Goal: Task Accomplishment & Management: Manage account settings

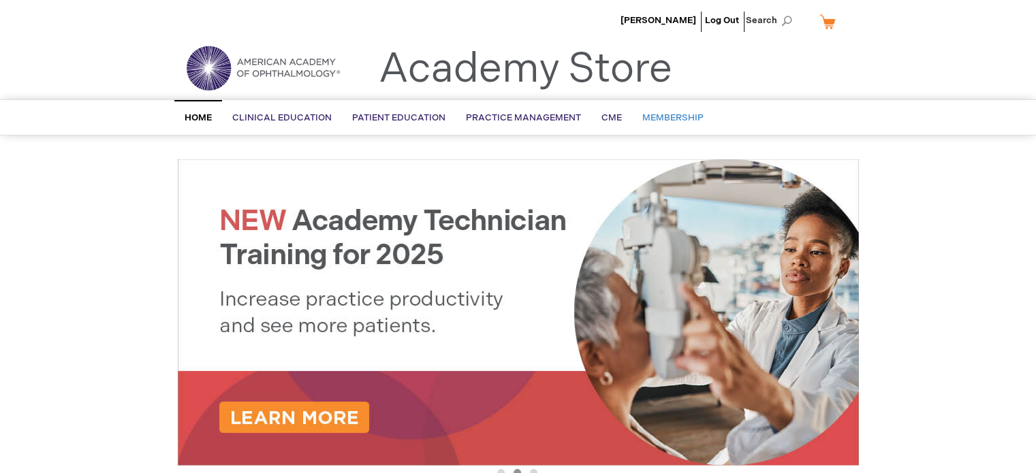
click at [683, 116] on span "Membership" at bounding box center [672, 117] width 61 height 11
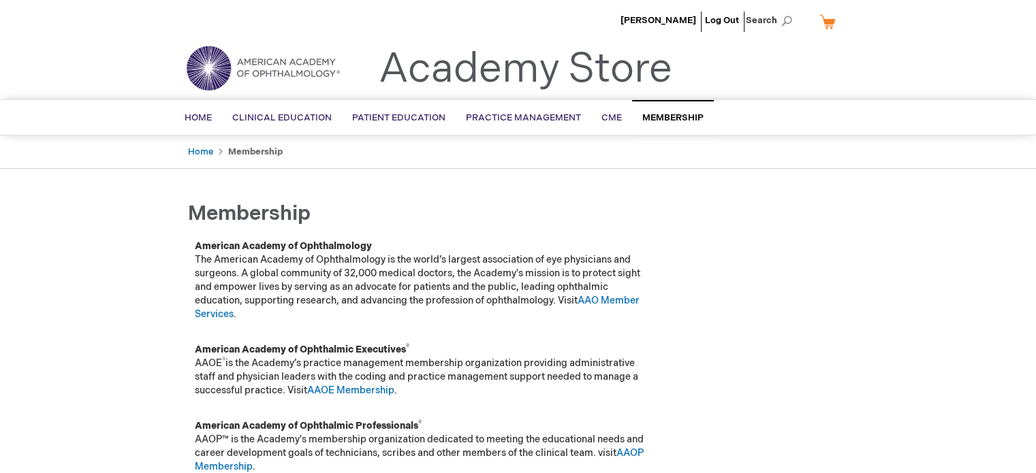
click at [828, 23] on link "My Cart" at bounding box center [833, 22] width 33 height 24
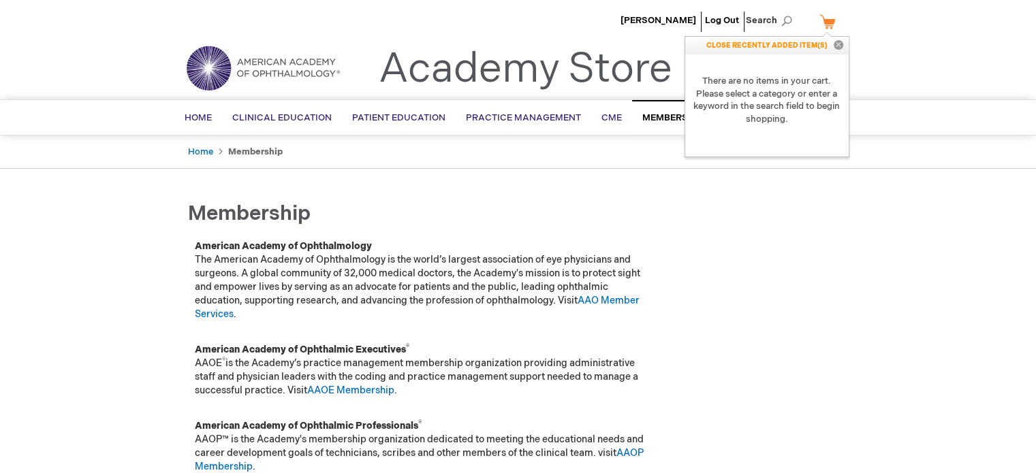
drag, startPoint x: 931, startPoint y: 116, endPoint x: 916, endPoint y: 108, distance: 17.1
click at [929, 114] on div "Search Search × Advanced Search Search Home Clinical Education Product Line BCS…" at bounding box center [518, 117] width 1036 height 36
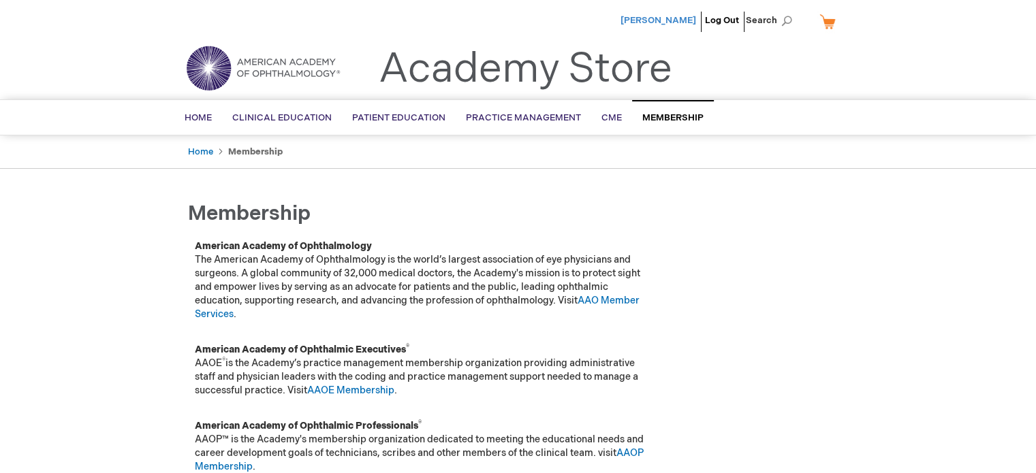
click at [670, 19] on span "[PERSON_NAME]" at bounding box center [659, 20] width 76 height 11
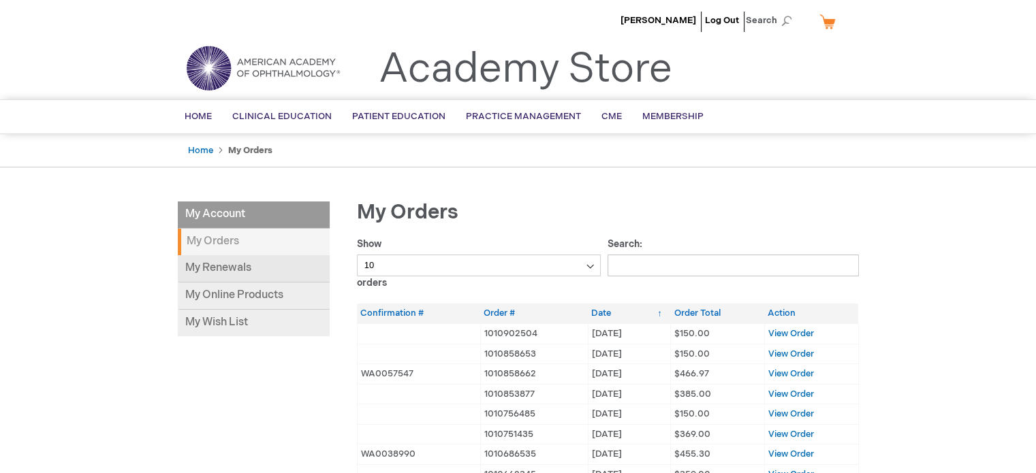
click at [259, 264] on link "My Renewals" at bounding box center [254, 268] width 152 height 27
click at [651, 16] on span "[PERSON_NAME]" at bounding box center [659, 20] width 76 height 11
click at [649, 119] on span "Membership" at bounding box center [672, 116] width 61 height 11
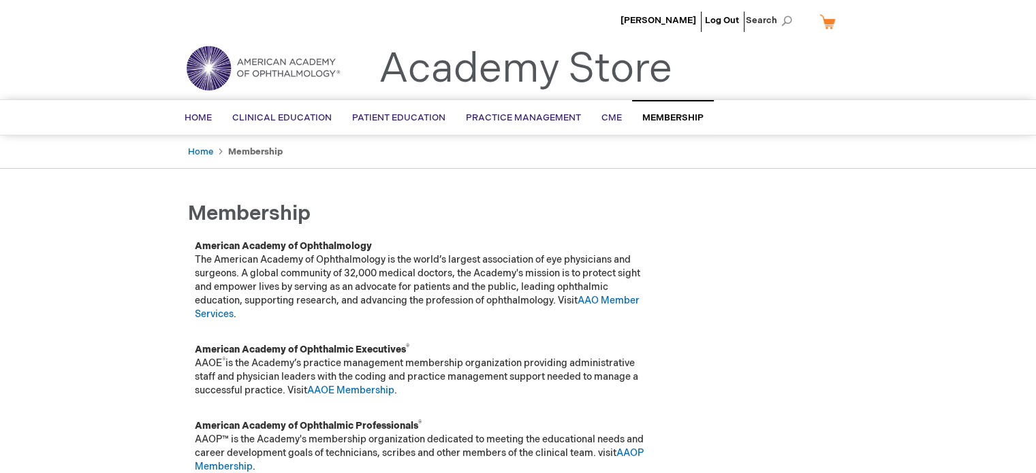
click at [826, 25] on link "My Cart" at bounding box center [833, 22] width 33 height 24
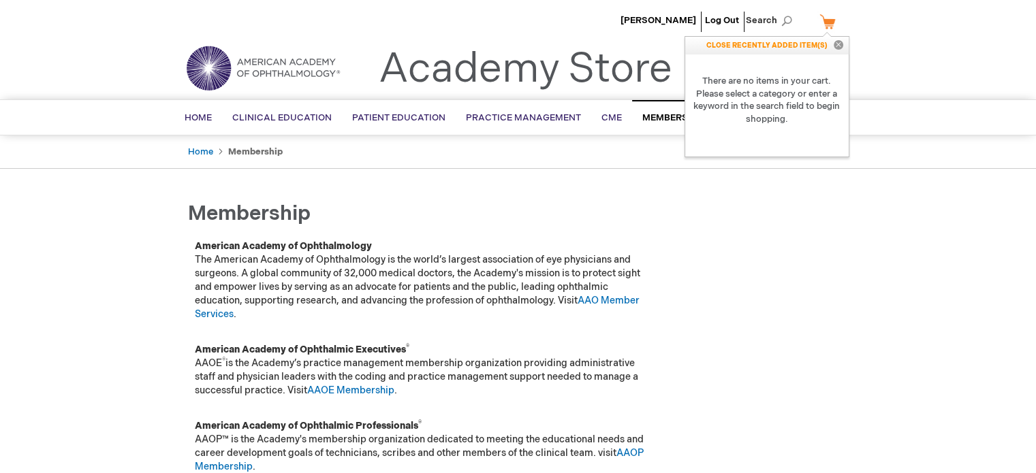
click at [834, 48] on button "Close" at bounding box center [838, 46] width 20 height 18
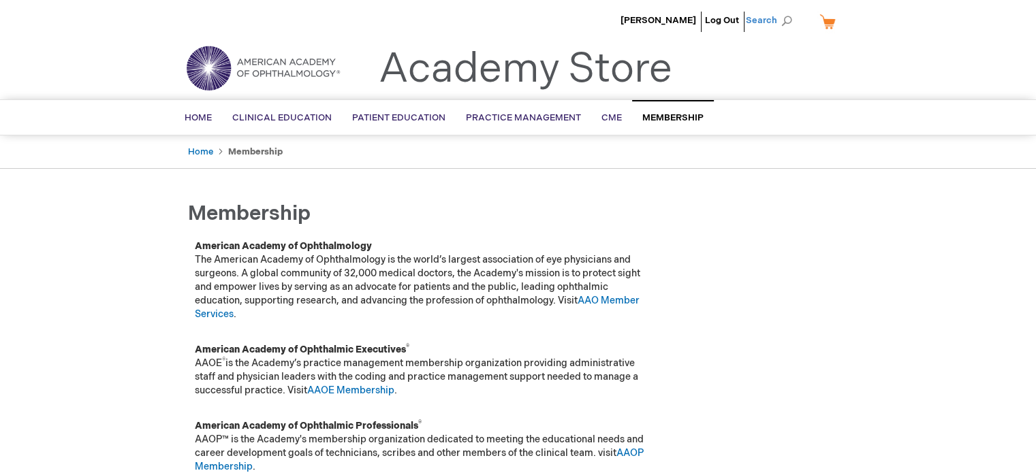
click at [753, 20] on span "Search" at bounding box center [772, 20] width 52 height 27
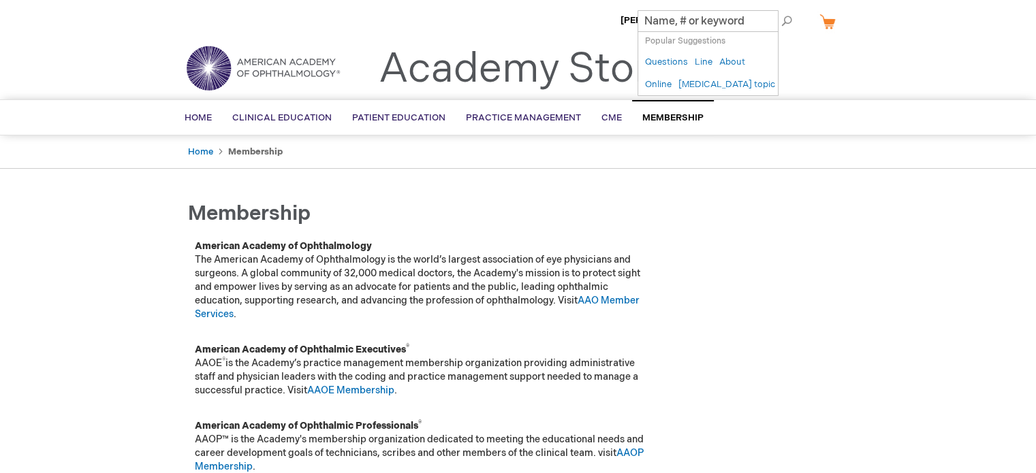
click at [610, 29] on ul "Angela Humes Log Out Search" at bounding box center [519, 24] width 702 height 48
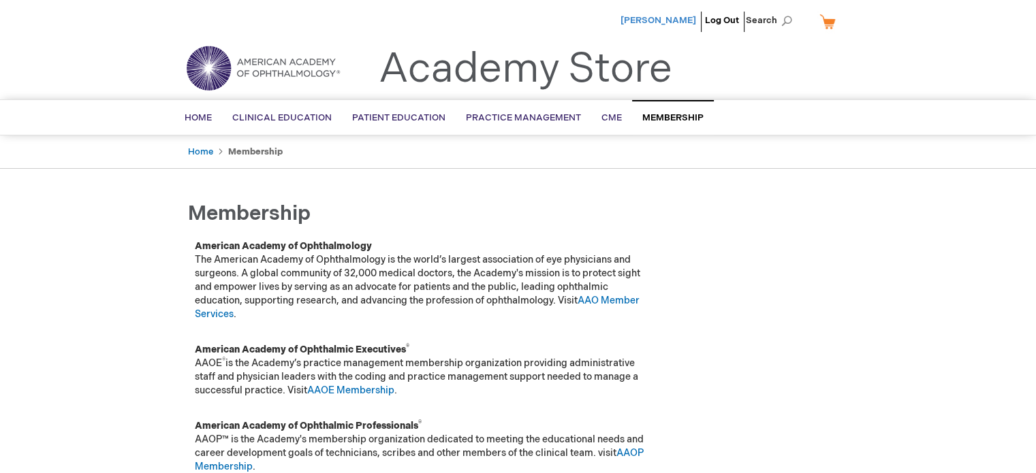
click at [649, 21] on span "[PERSON_NAME]" at bounding box center [659, 20] width 76 height 11
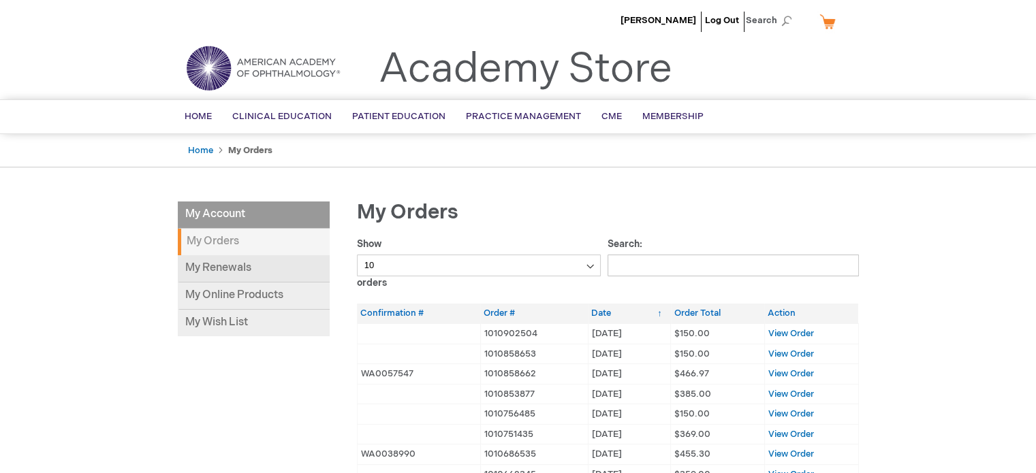
click at [240, 271] on link "My Renewals" at bounding box center [254, 268] width 152 height 27
click at [734, 20] on link "Log Out" at bounding box center [722, 20] width 34 height 11
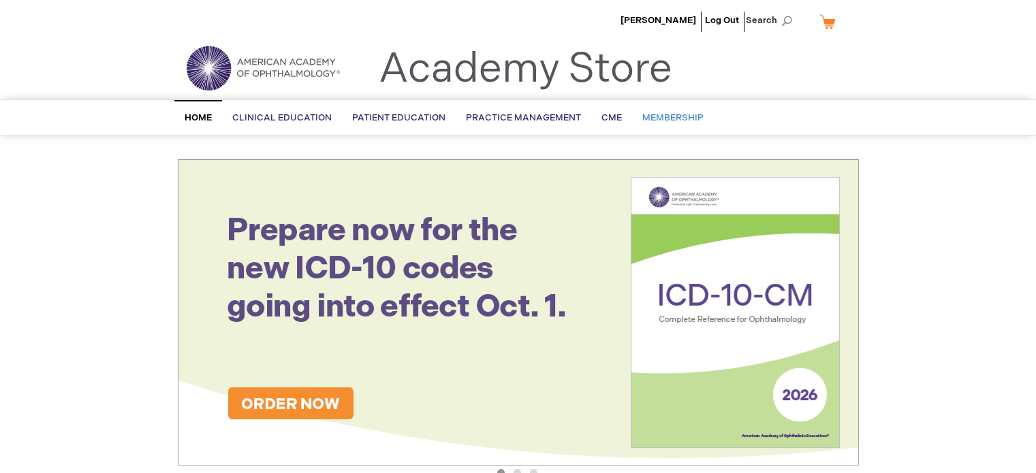
click at [672, 121] on span "Membership" at bounding box center [672, 117] width 61 height 11
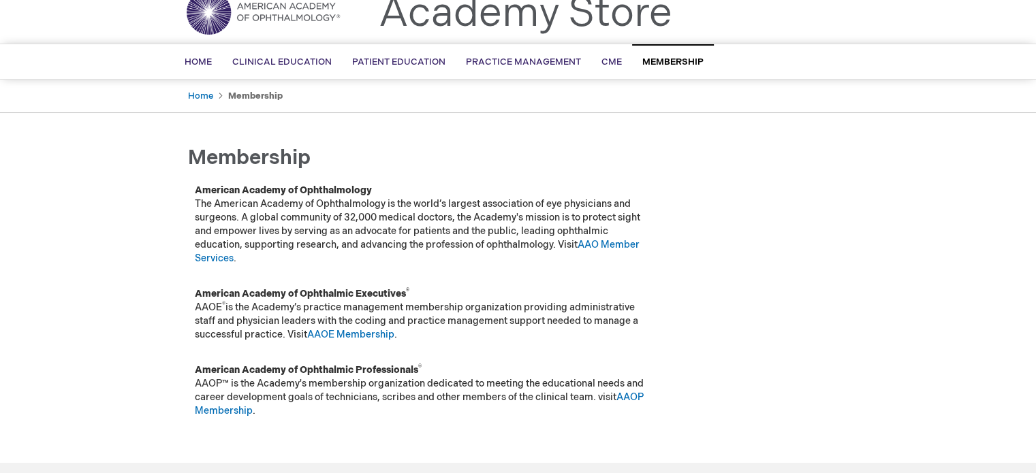
scroll to position [91, 0]
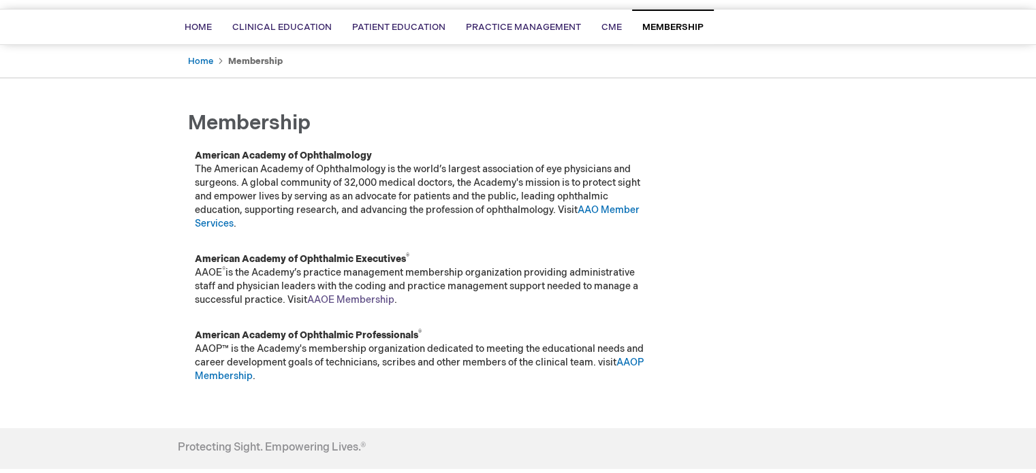
click at [341, 299] on link "AAOE Membership" at bounding box center [350, 300] width 87 height 12
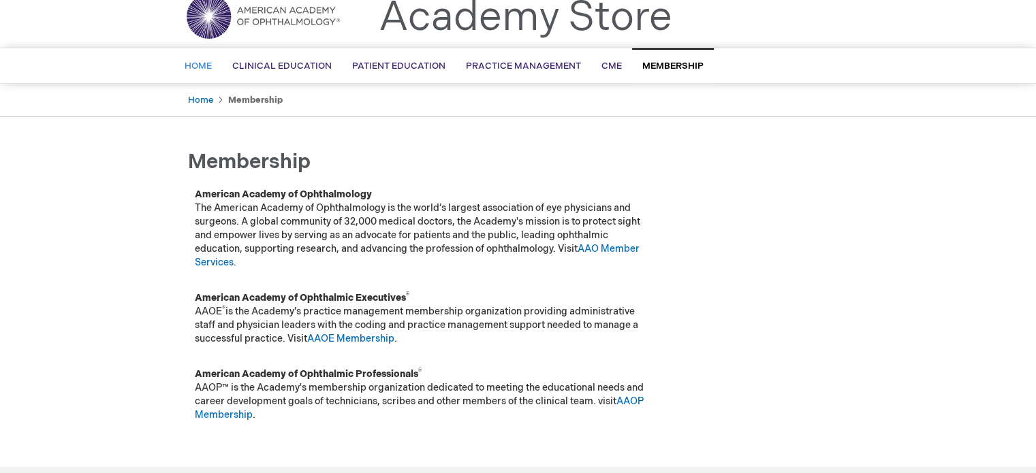
scroll to position [0, 0]
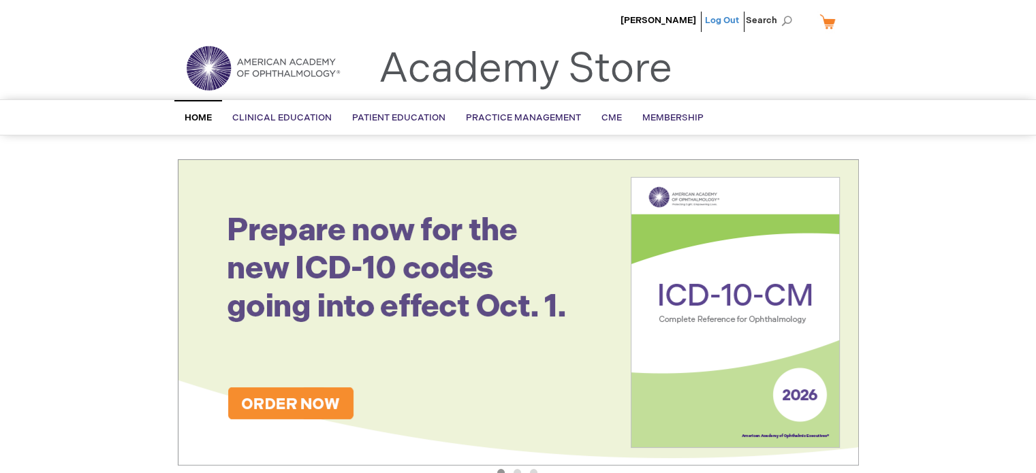
click at [724, 23] on link "Log Out" at bounding box center [722, 20] width 34 height 11
